Goal: Transaction & Acquisition: Purchase product/service

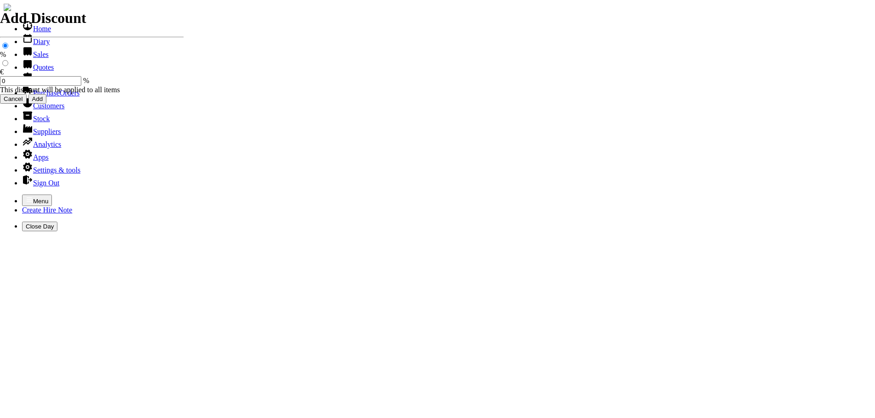
select select "HO"
click at [26, 196] on icon "button" at bounding box center [29, 199] width 7 height 7
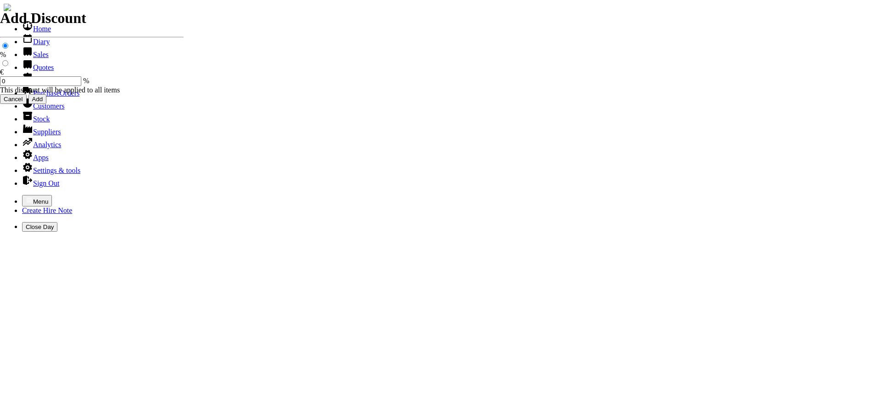
click at [30, 58] on link "Sales" at bounding box center [35, 55] width 27 height 8
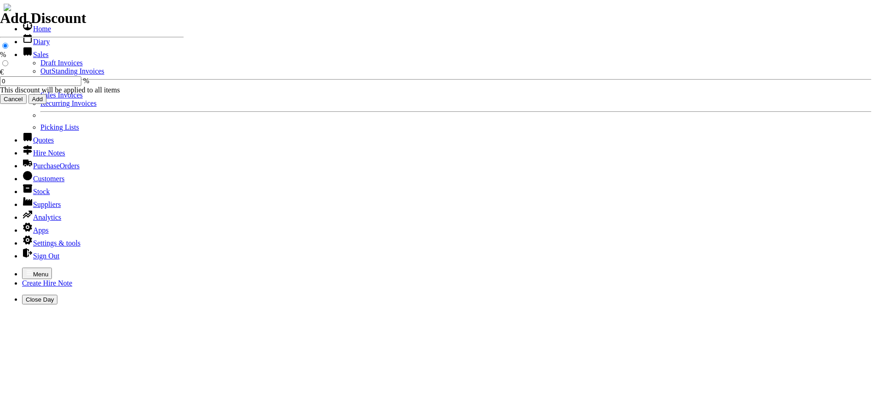
click at [40, 99] on link "Sales Invoices" at bounding box center [61, 95] width 42 height 8
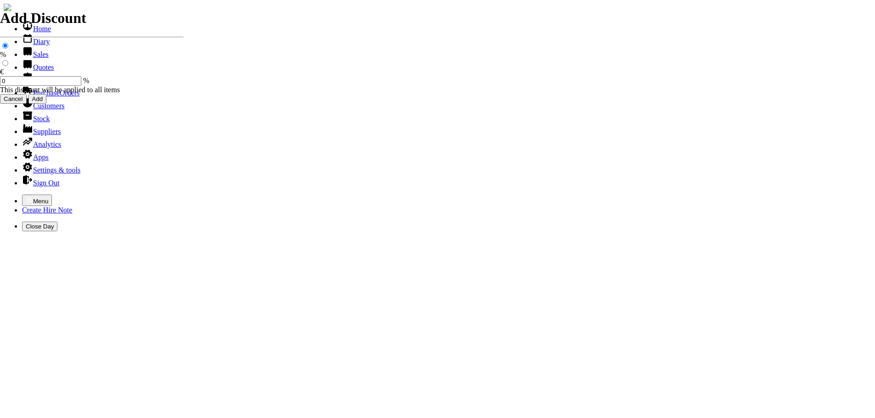
select select "HO"
type input "durcan"
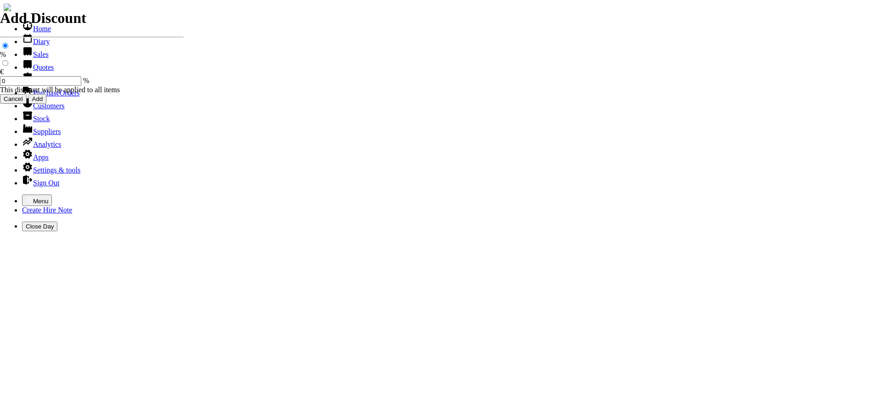
type input "alan"
type input "spurious goods"
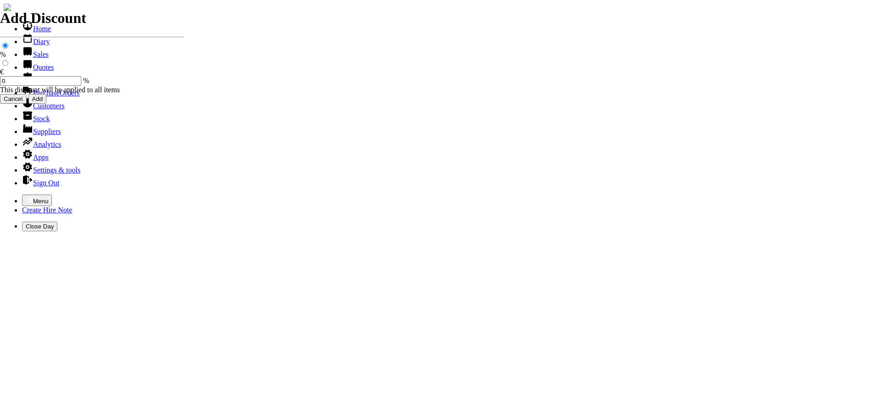
type input "s"
type input "NEW WATER KIT FOR 12" HUSKY CONSAW K770"
type input "85.0"
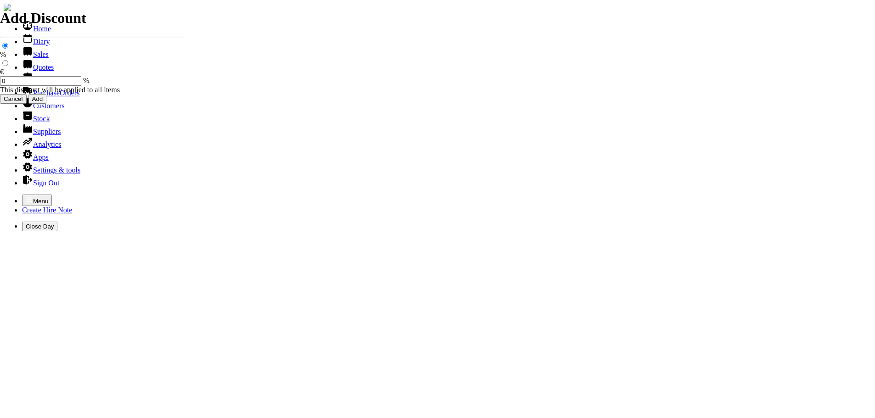
type input "Repairs"
select select "2"
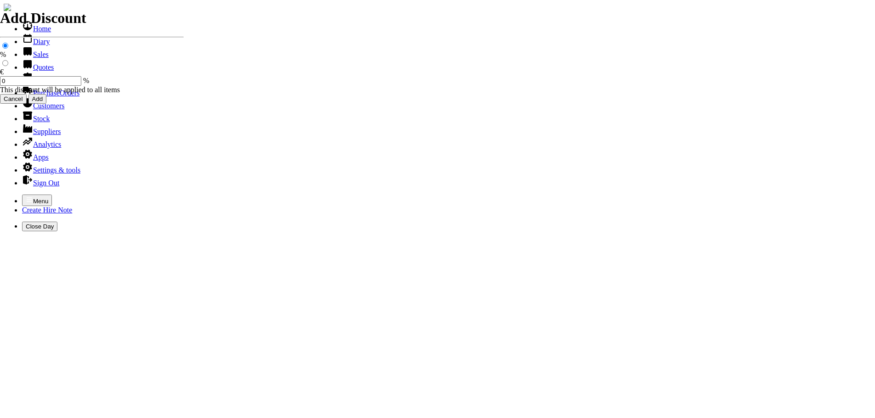
type input "Repairs HUSKY CONSAW"
type textarea "Nature of Repair: REPAIRED STARTER / NEW PAWL / NEW PULL CORD / START & TUNED P…"
type input "0"
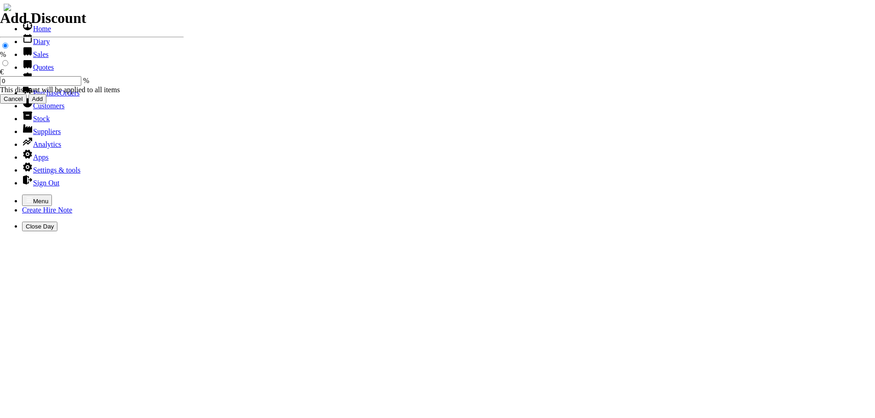
type input "85.00"
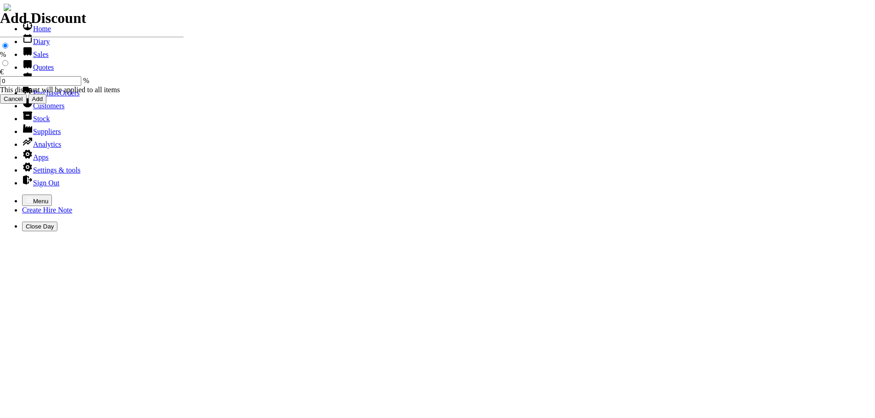
type input "3"
type input "30.84"
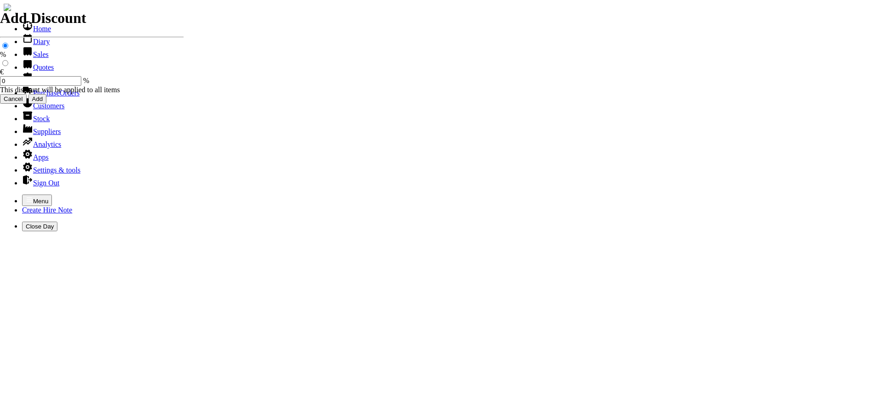
type input "101534"
type input "info@durcanfencing.ie"
type input "ambrose durcan"
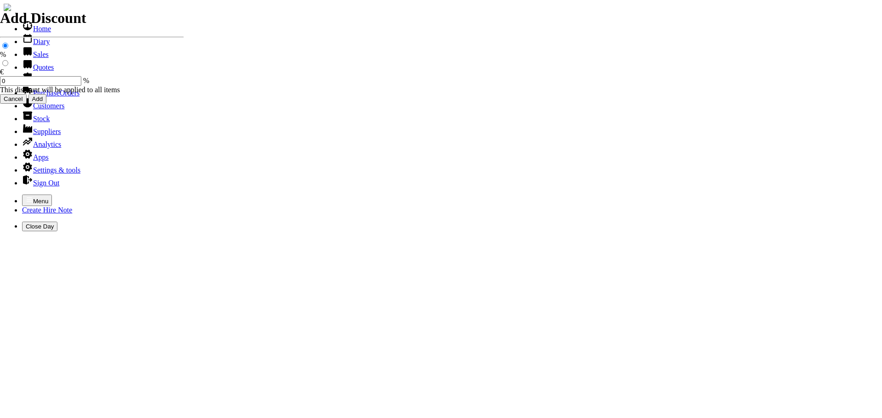
select select "HO"
type input "DURCAN"
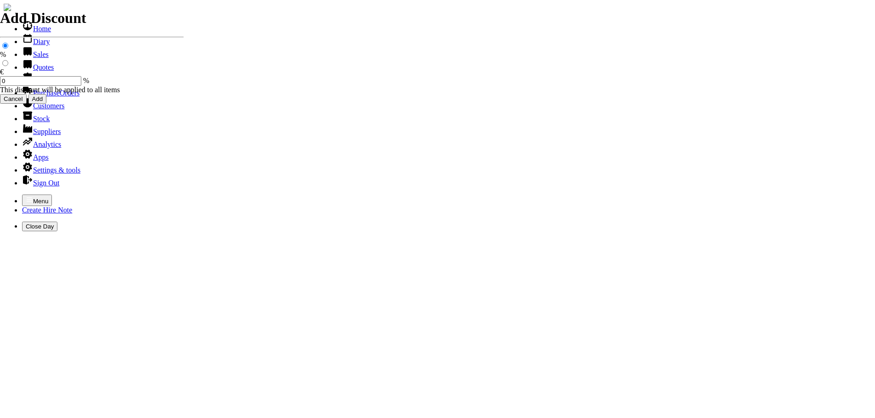
type input "ALAN"
type input "spurious goods"
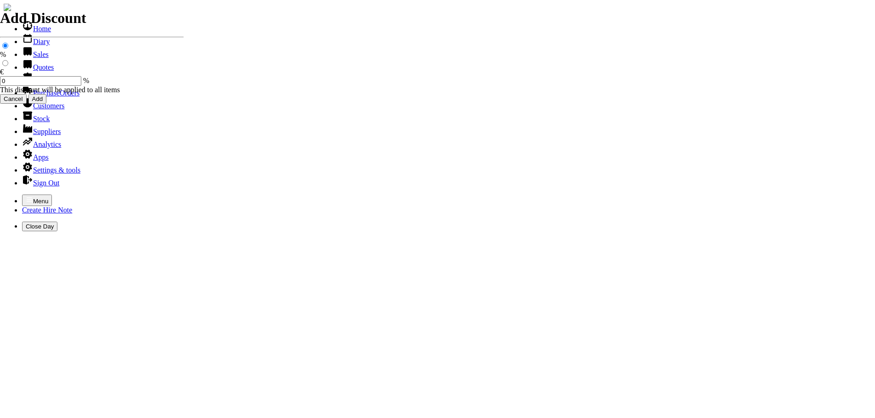
type input "s"
type input "NEW 12" DIAMOND BLADE ( DOMINATOR )"
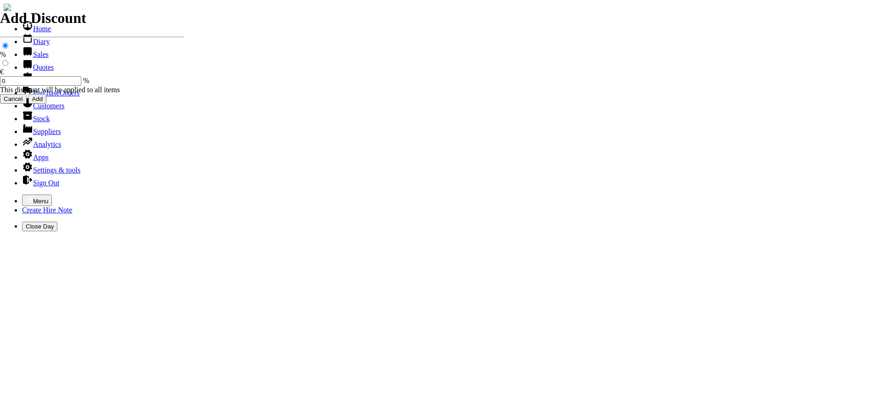
type input "100.00"
type input "101535"
type input "info@durcanfencing.ie"
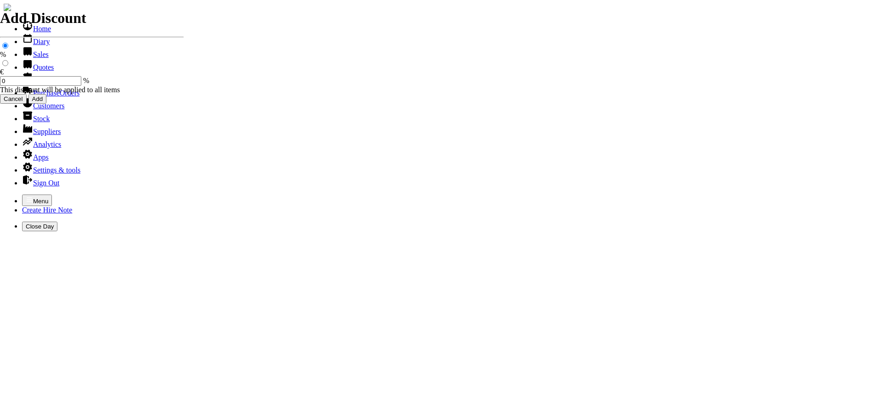
type input "ambrose durcan"
select select "HO"
click at [26, 196] on icon "button" at bounding box center [29, 199] width 7 height 7
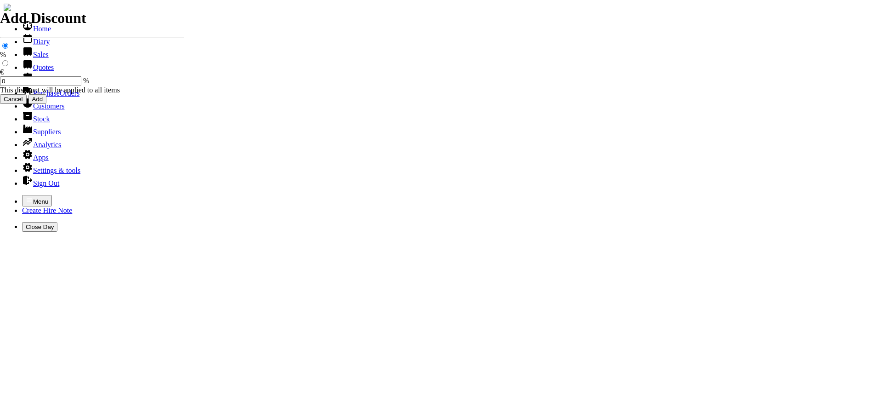
click at [37, 58] on link "Sales" at bounding box center [35, 55] width 27 height 8
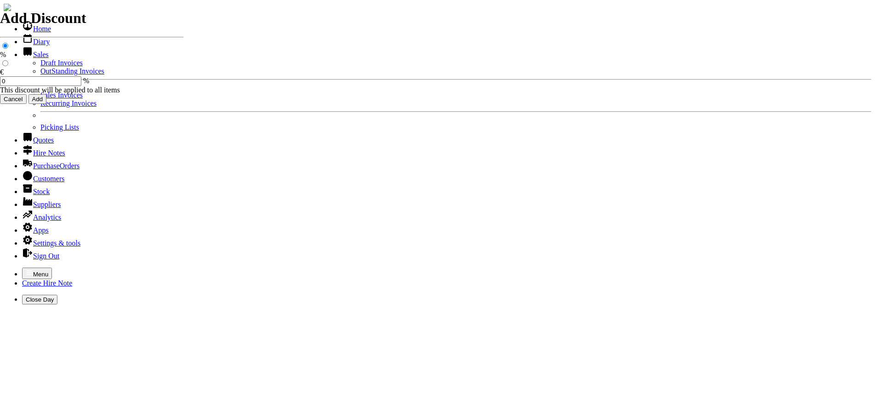
click at [40, 99] on link "Sales Invoices" at bounding box center [61, 95] width 42 height 8
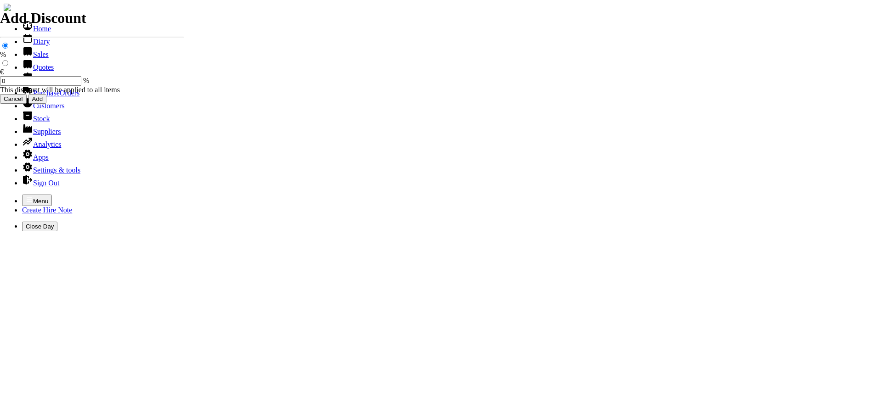
select select "HO"
type input "ARD"
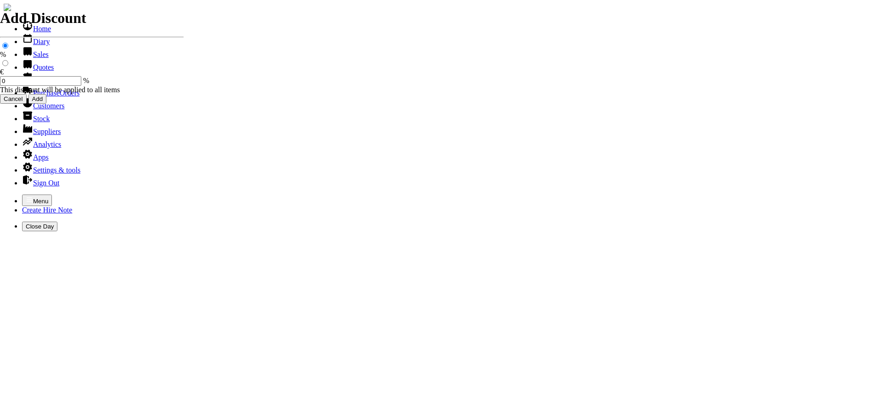
type input "NOEL"
type input "spurious goods"
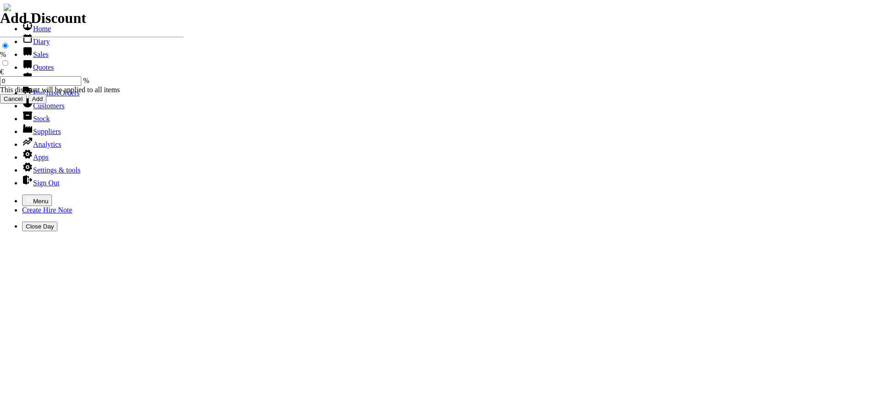
type input "s"
type input "SPLITTING MAUL"
type input "44.50"
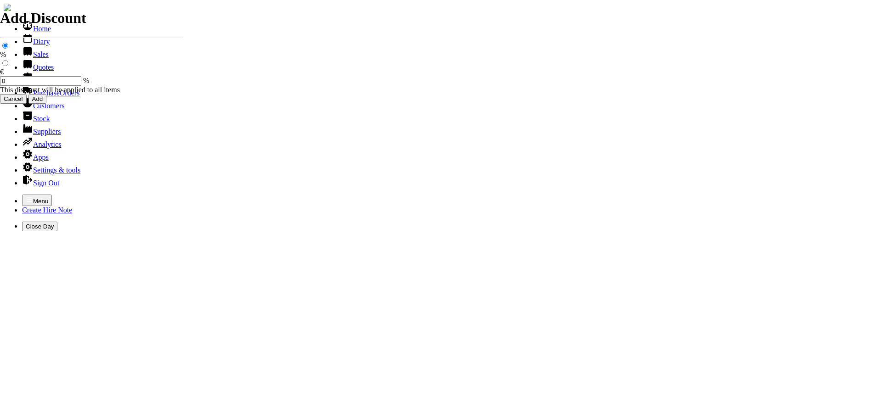
type input "spurious goods"
type input "s"
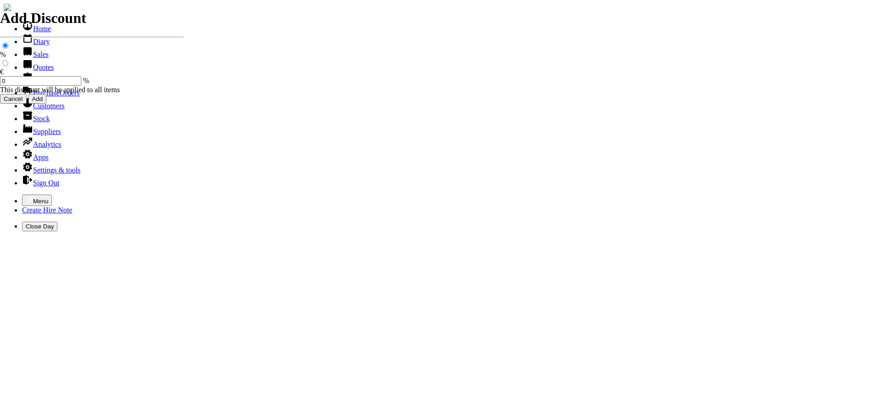
type input "5 LITRES STIHL 2 / STROKE OIL"
type input "55.00"
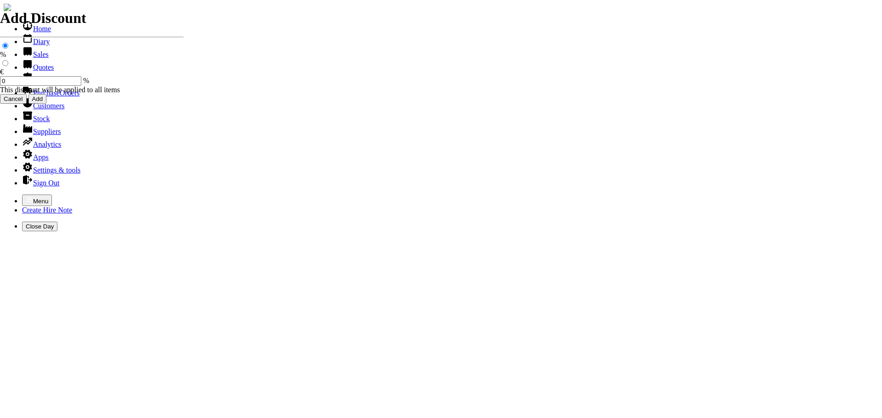
type input "101536"
type input "emcenroe@ardenodestud.com"
type input "EILEEN MC ENROE"
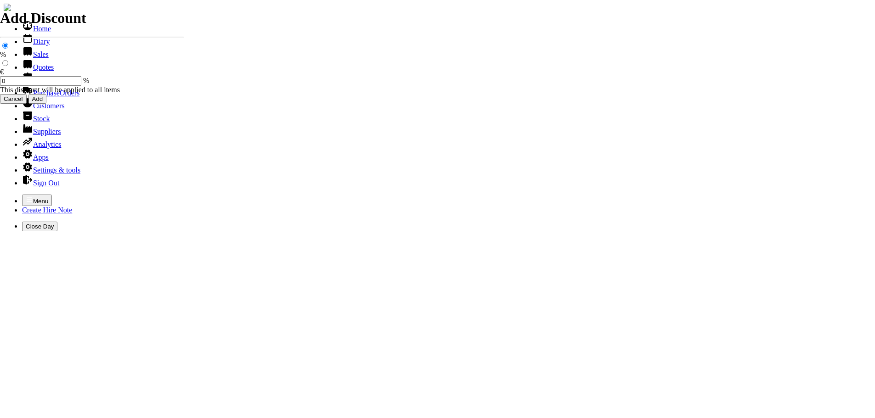
select select "HO"
click at [27, 198] on icon "button" at bounding box center [30, 200] width 6 height 4
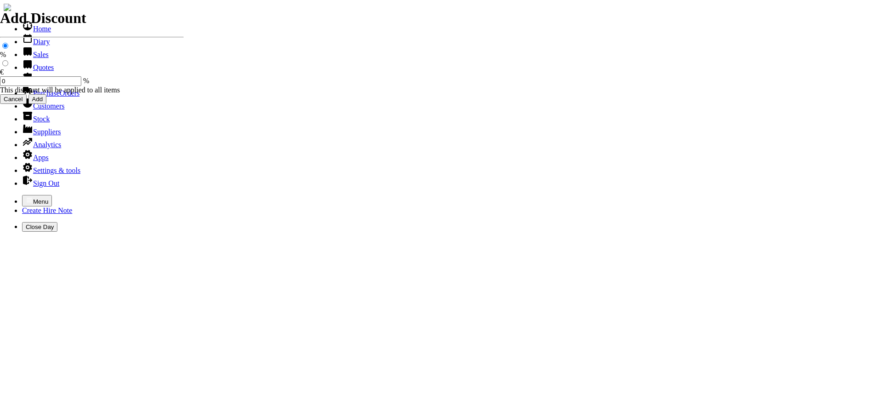
click at [34, 58] on link "Sales" at bounding box center [35, 55] width 27 height 8
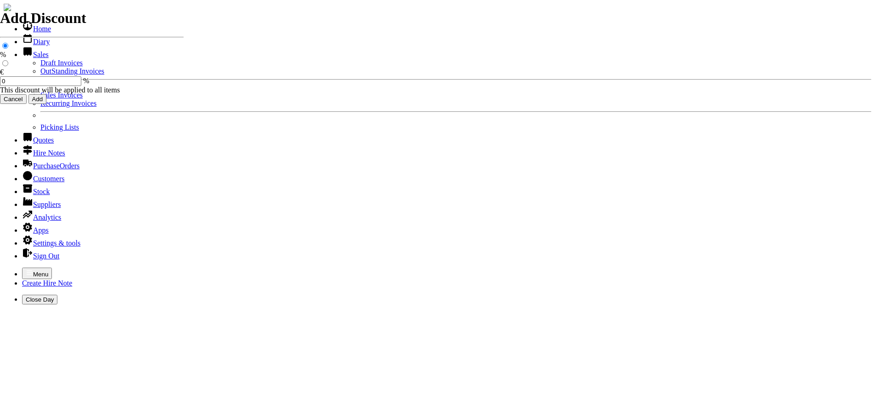
click at [40, 99] on link "Sales Invoices" at bounding box center [61, 95] width 42 height 8
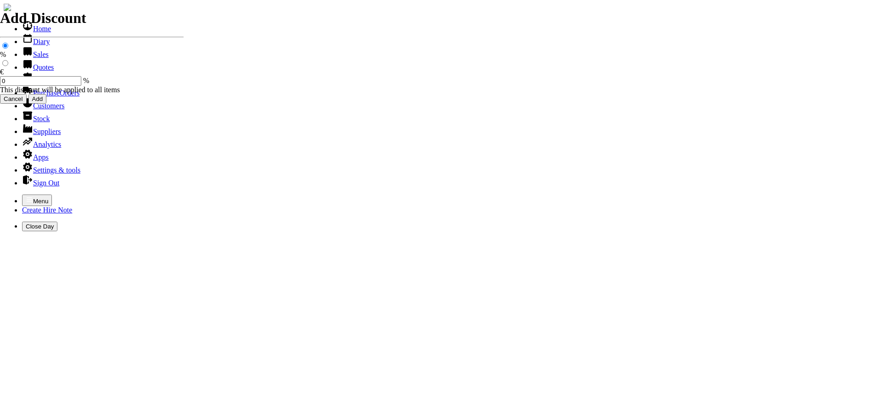
select select "HO"
type input "BOH"
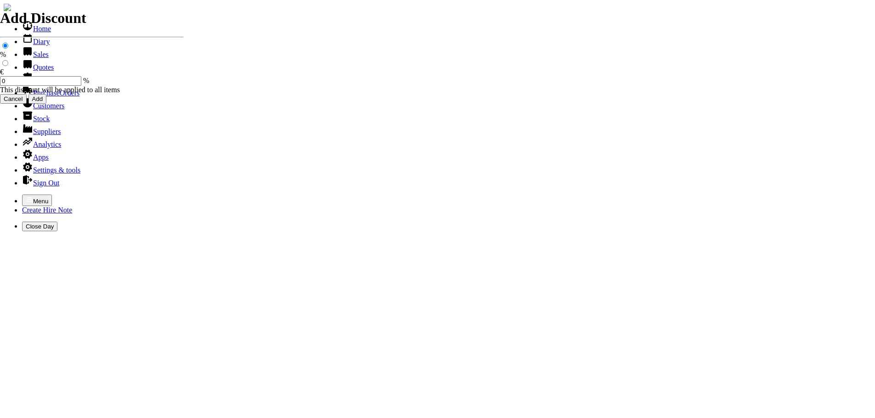
type input "BRIAN"
type input "spurious goods"
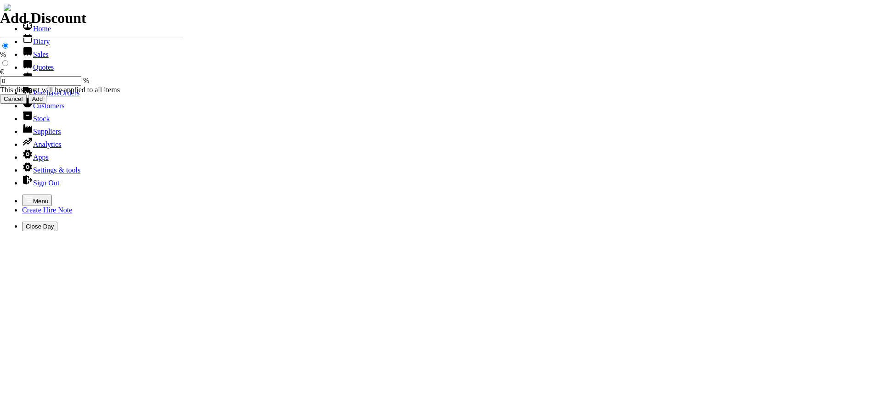
type input "s"
type input "T"
type input "SPRAY VALVE CLEANER ( TINS )"
type input "12.50"
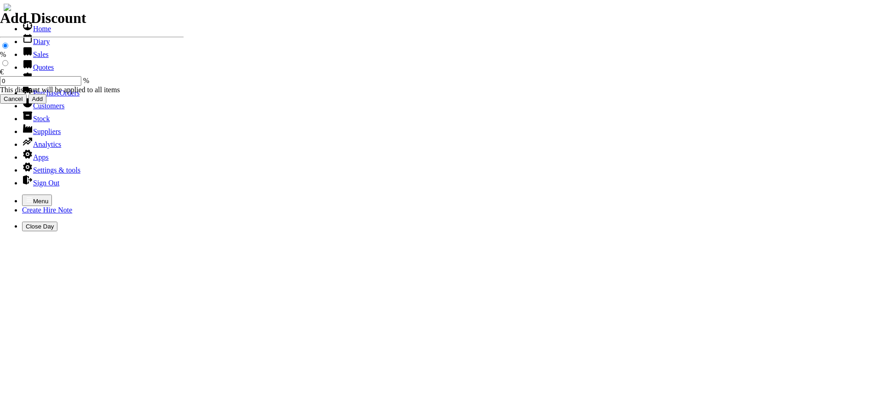
type input "2"
type input "spurious goods"
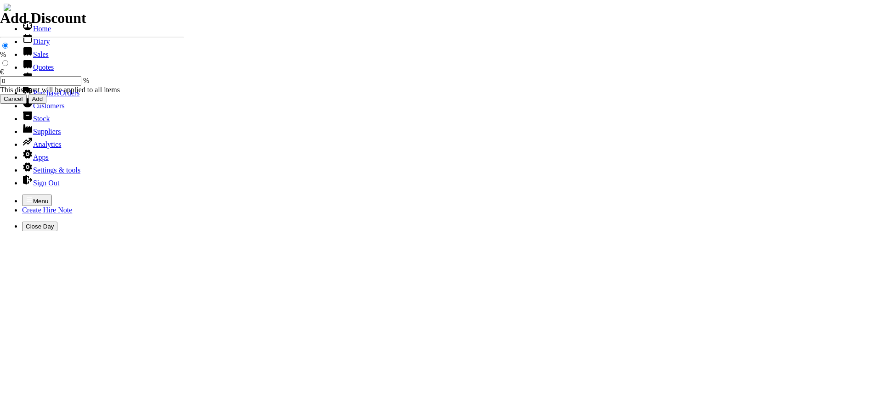
type input "s"
type input "TUBE OF GEAR GREASE"
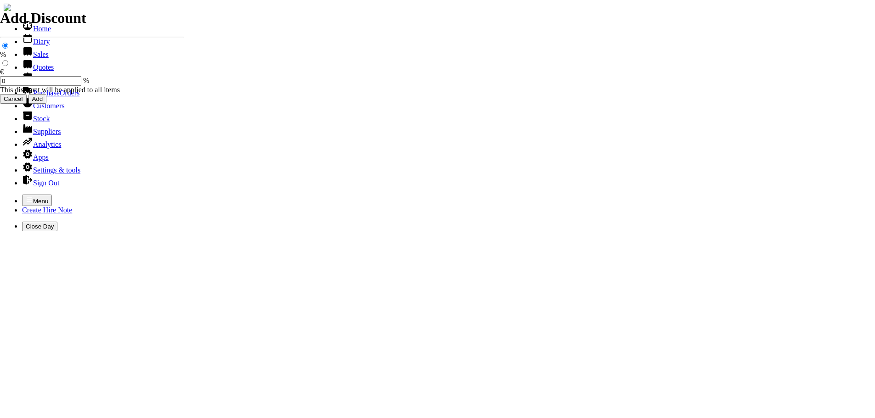
type input "9.50"
type input "101537"
type input "boherbaunstables@gmail.com"
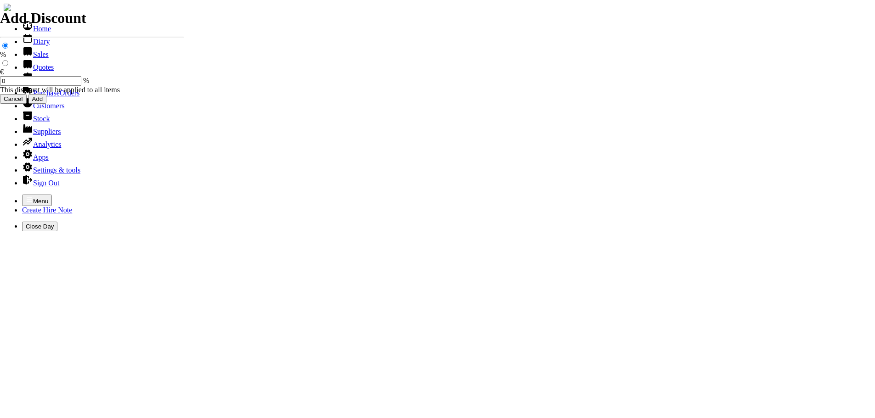
type input "BRIAN"
select select "HO"
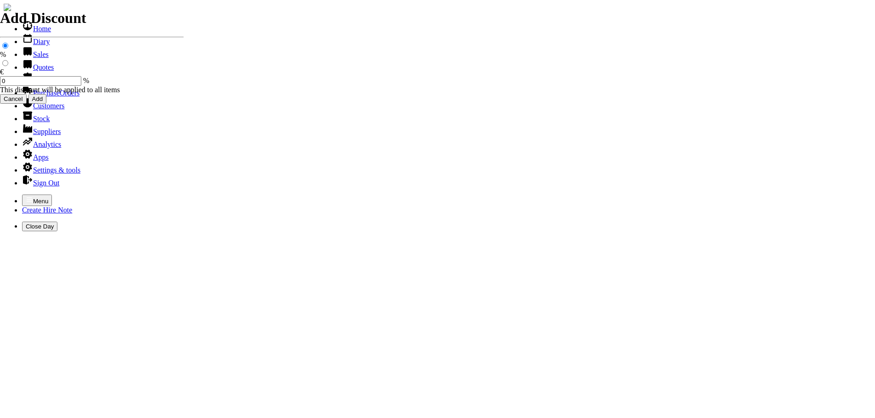
type input "[PERSON_NAME]"
type input "JACK"
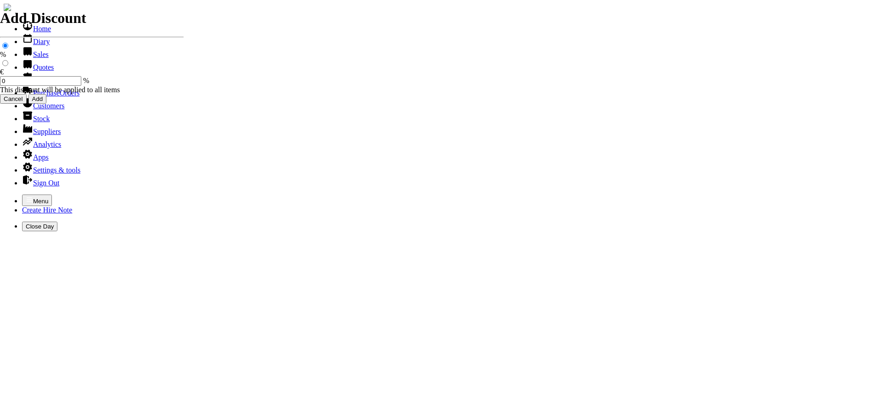
type input "spurious goods"
type input "s"
type input "5 LITRES OF STIHL 2 / STROKE OIL"
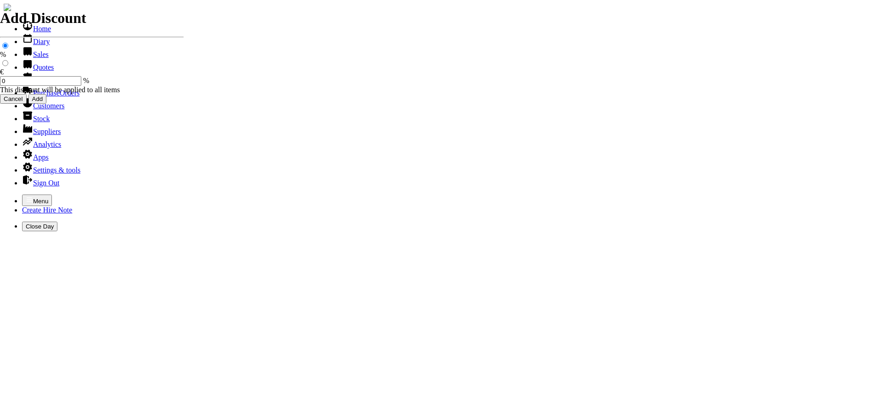
type input "55.00"
type input "3"
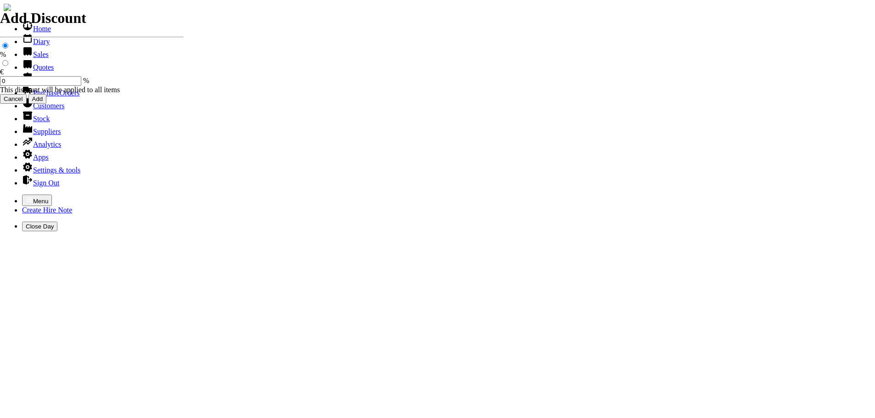
type input "101538"
type input "[EMAIL_ADDRESS][DOMAIN_NAME]"
type input "[PERSON_NAME] / jack"
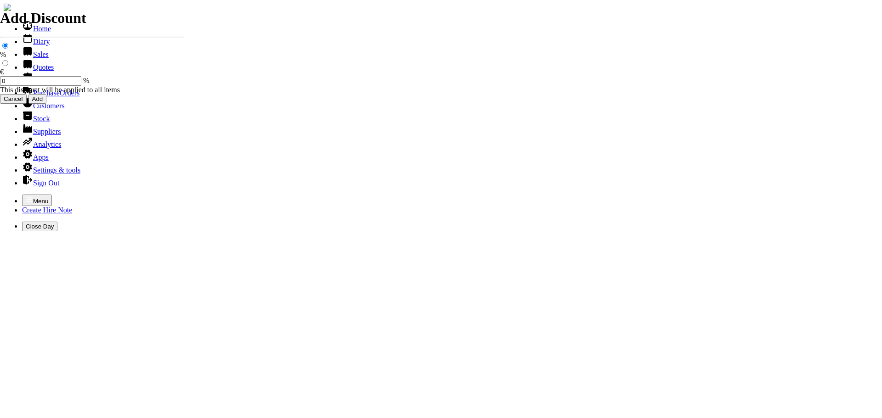
select select "HO"
click at [26, 196] on icon "button" at bounding box center [29, 199] width 7 height 7
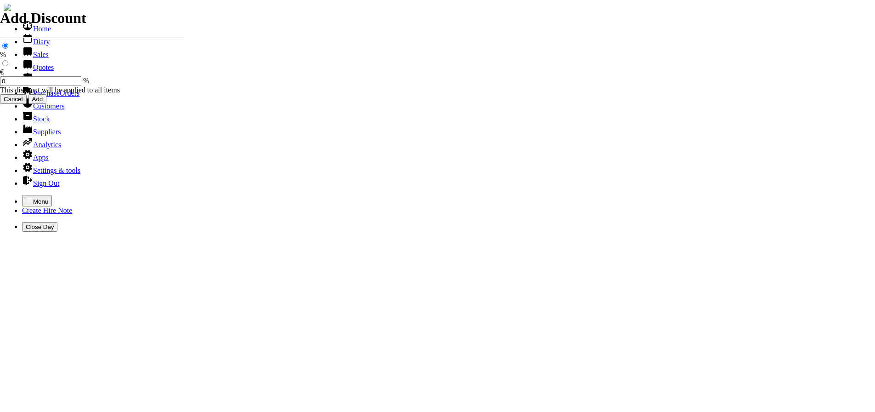
click at [29, 84] on link "Hire Notes" at bounding box center [43, 80] width 43 height 8
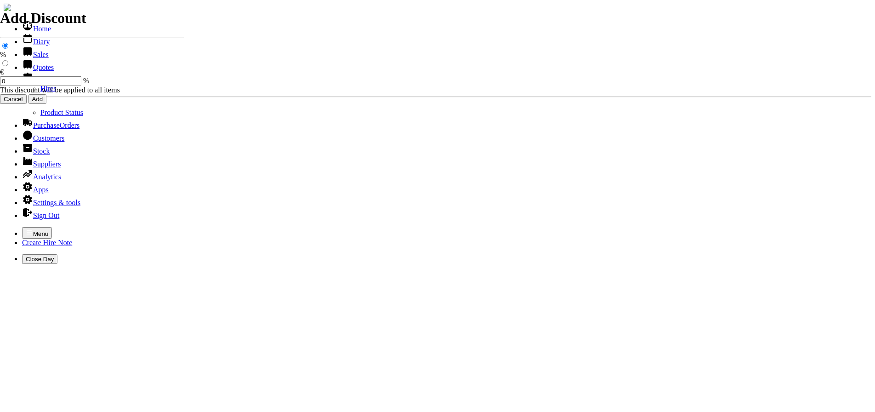
click at [40, 92] on link "Hires" at bounding box center [48, 89] width 16 height 8
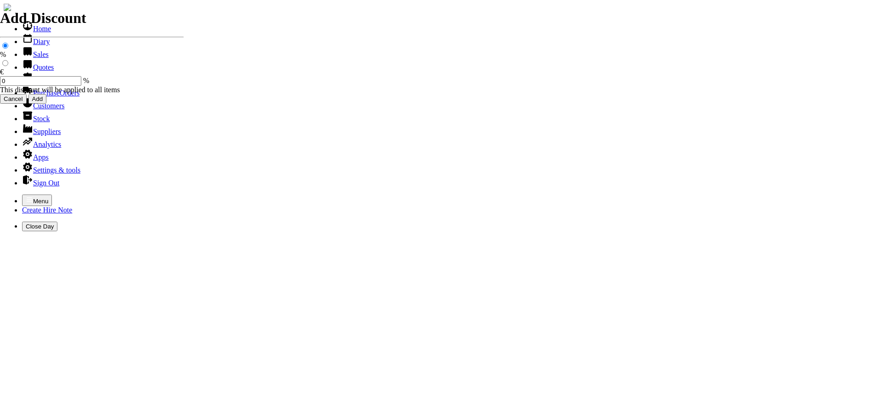
drag, startPoint x: 0, startPoint y: 0, endPoint x: 40, endPoint y: 34, distance: 52.8
type input "KNOCK"
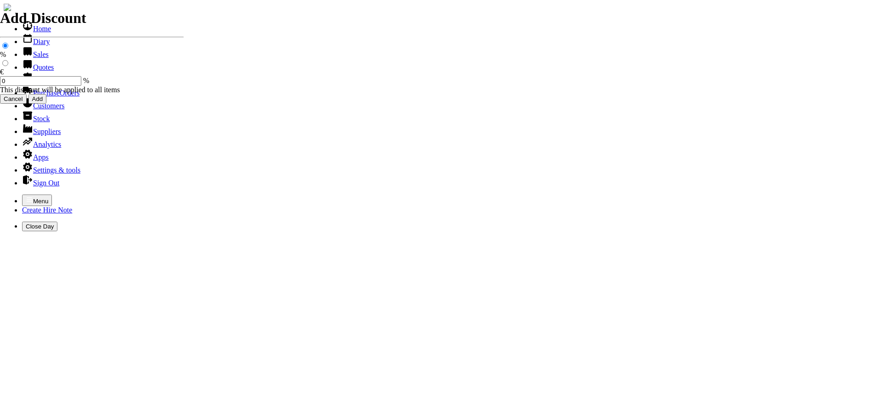
type input "JONATHAN"
type input "H"
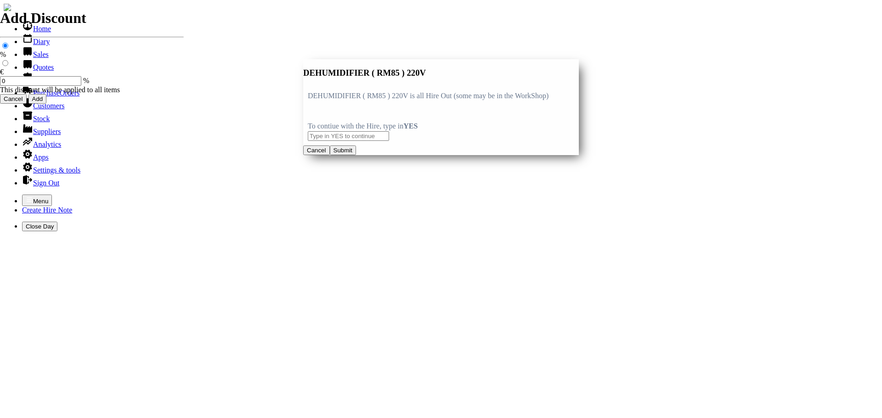
type input "DEHUMIDIFIER ( RM85 ) 220V"
click at [319, 138] on input "text" at bounding box center [348, 136] width 81 height 10
type input "YES"
click at [356, 155] on button "Submit" at bounding box center [343, 151] width 26 height 10
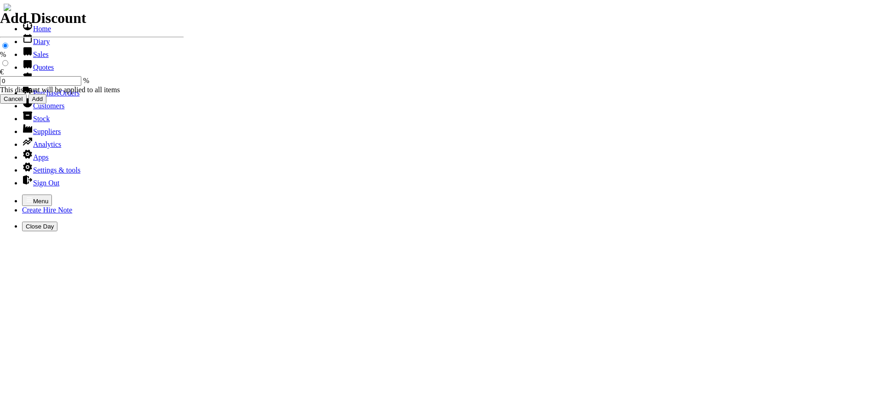
type input "33.00"
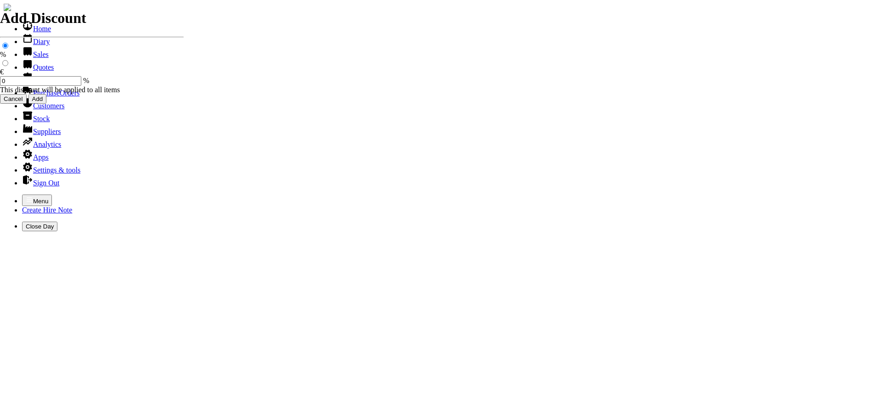
type input "HIRE OF GOODS"
type input "H"
type input "20 LITRE WATER CONTAINER"
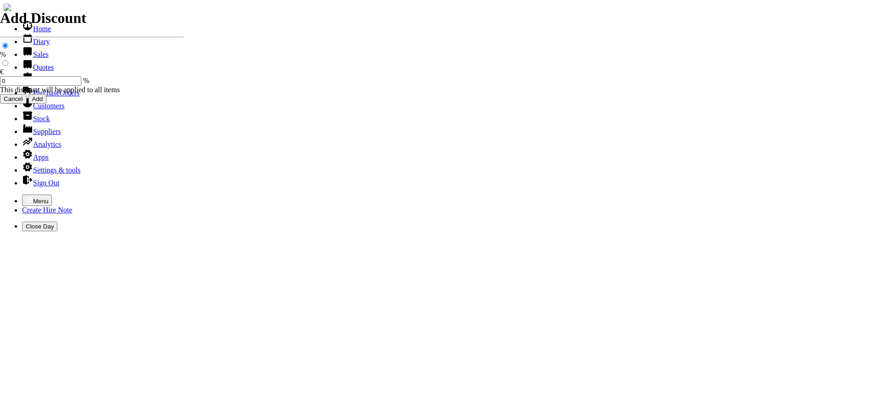
type input "0.00"
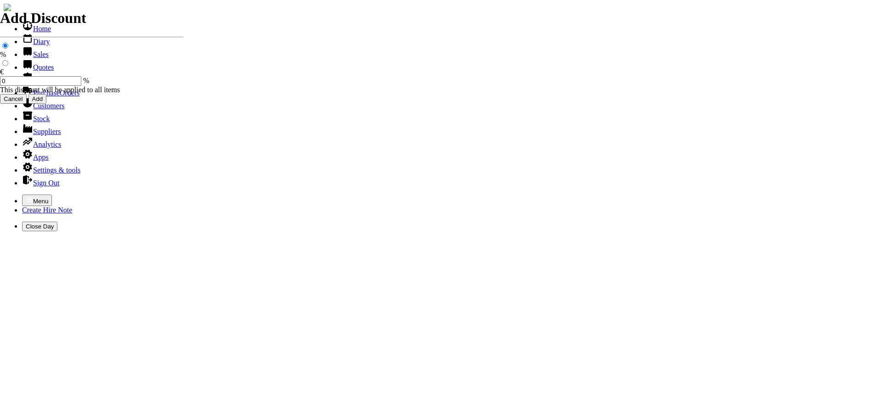
type input "10/10/2025"
type input "440000743"
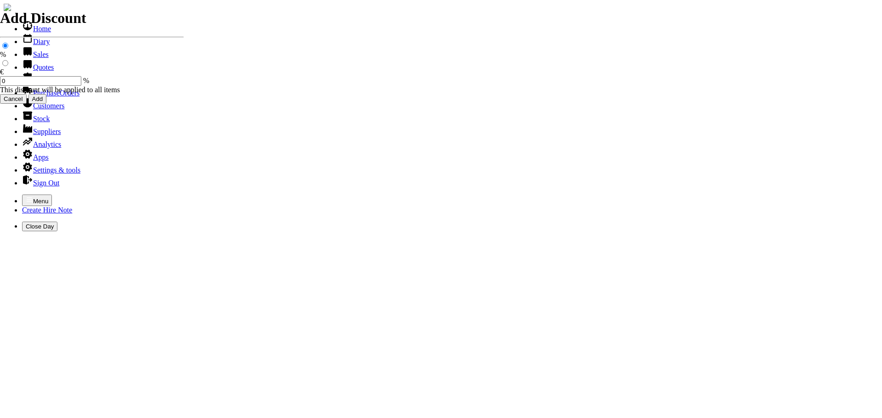
type input "siobhan@kem.ie"
type input "JONATHAN"
select select "HO"
click at [26, 196] on icon "button" at bounding box center [29, 199] width 7 height 7
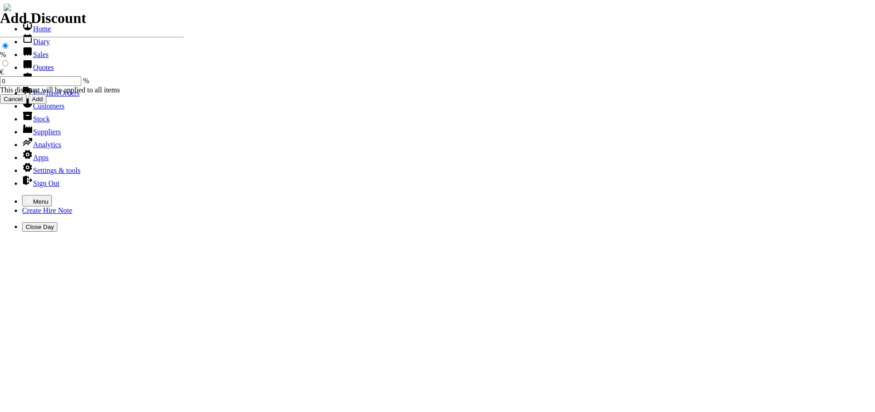
click at [35, 84] on link "Hire Notes" at bounding box center [43, 80] width 43 height 8
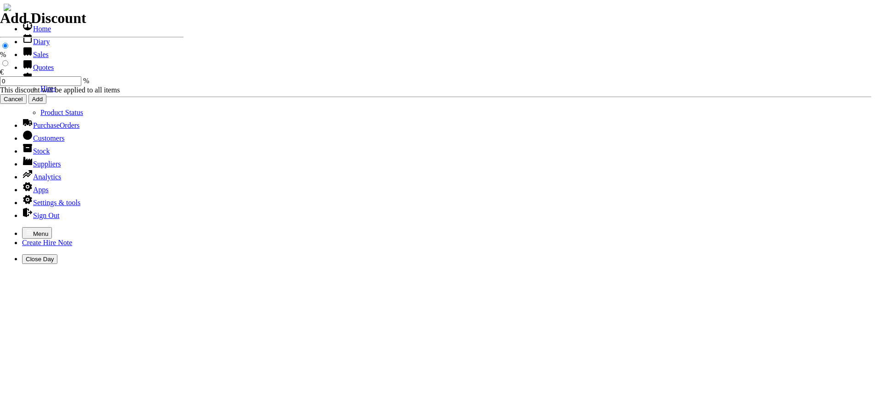
click at [40, 92] on link "Hires" at bounding box center [48, 89] width 16 height 8
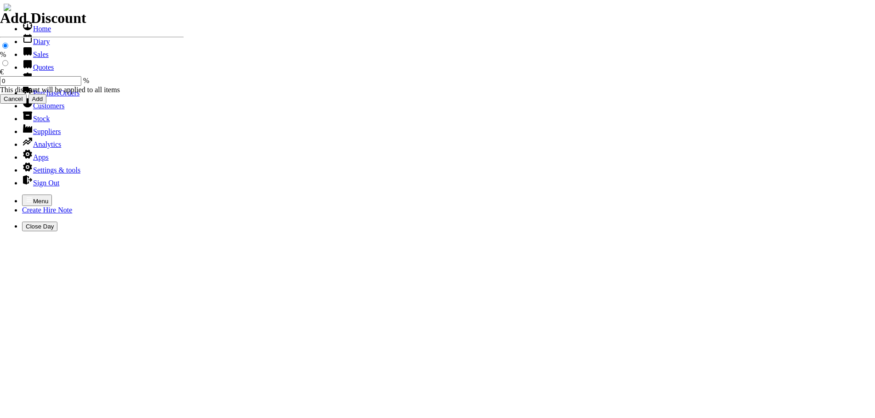
select select "HO"
click at [27, 198] on icon "button" at bounding box center [30, 200] width 6 height 4
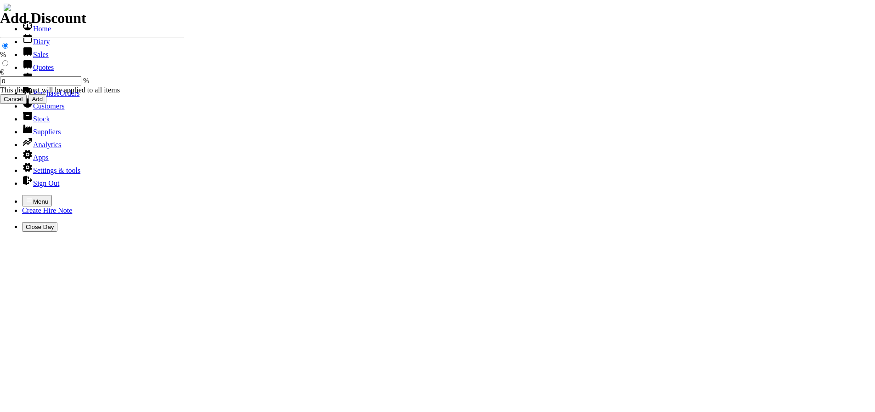
click at [37, 110] on link "Customers" at bounding box center [43, 106] width 42 height 8
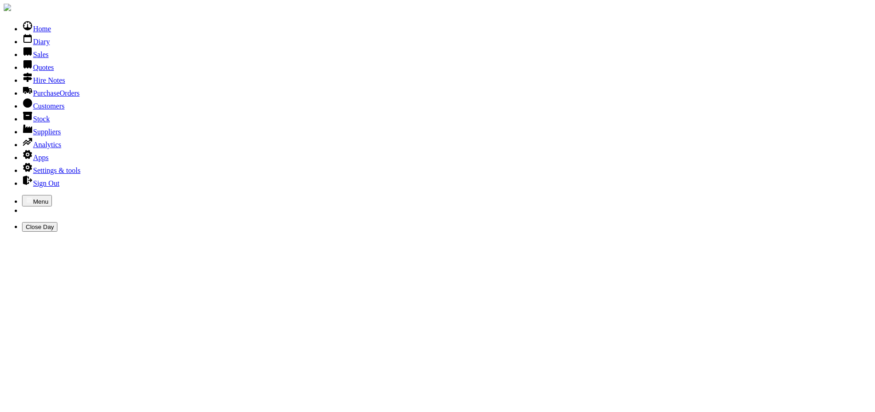
type input "[GEOGRAPHIC_DATA]"
